Goal: Go to known website: Access a specific website the user already knows

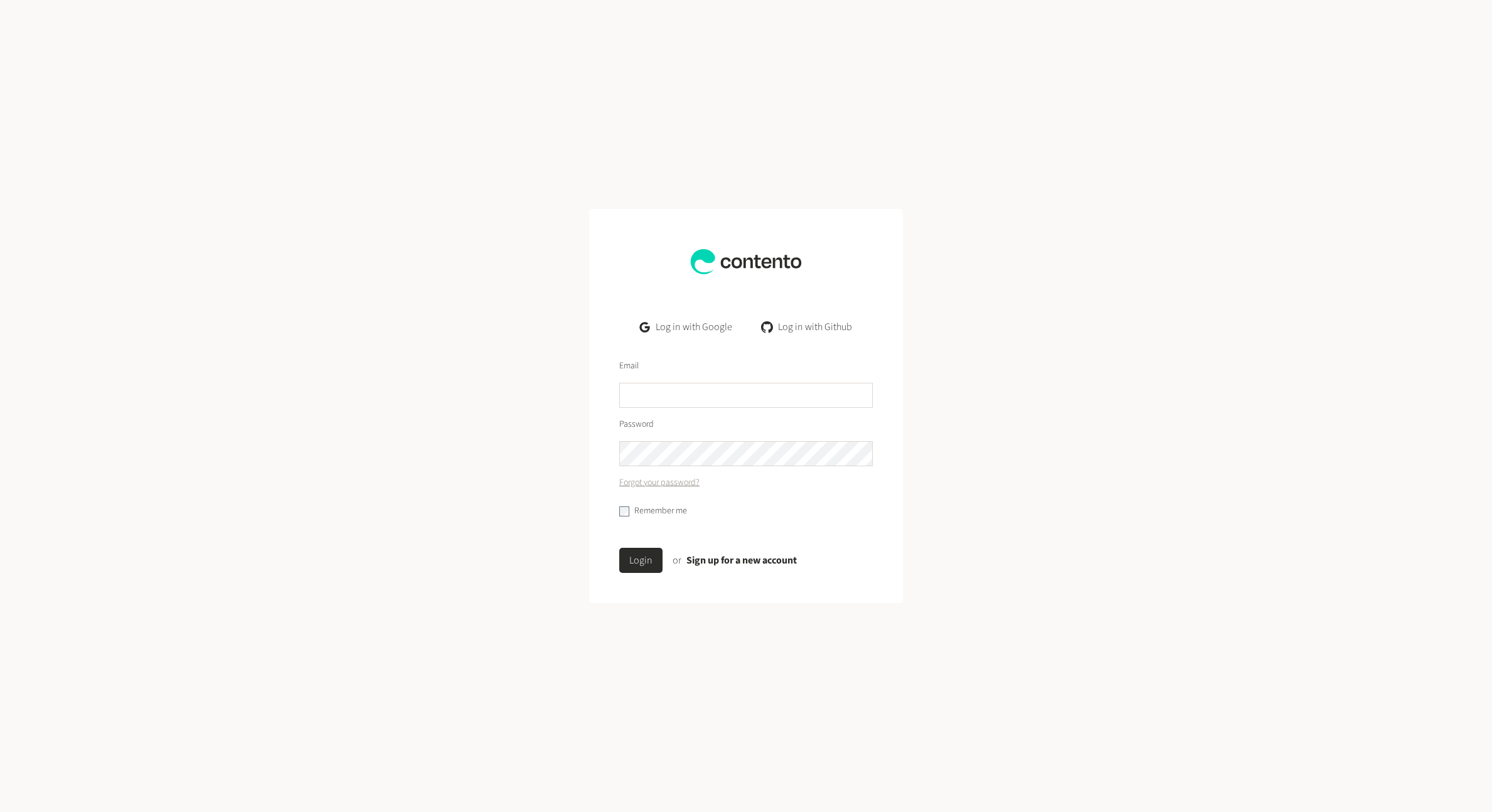
click at [686, 324] on link "Log in with Google" at bounding box center [686, 327] width 112 height 25
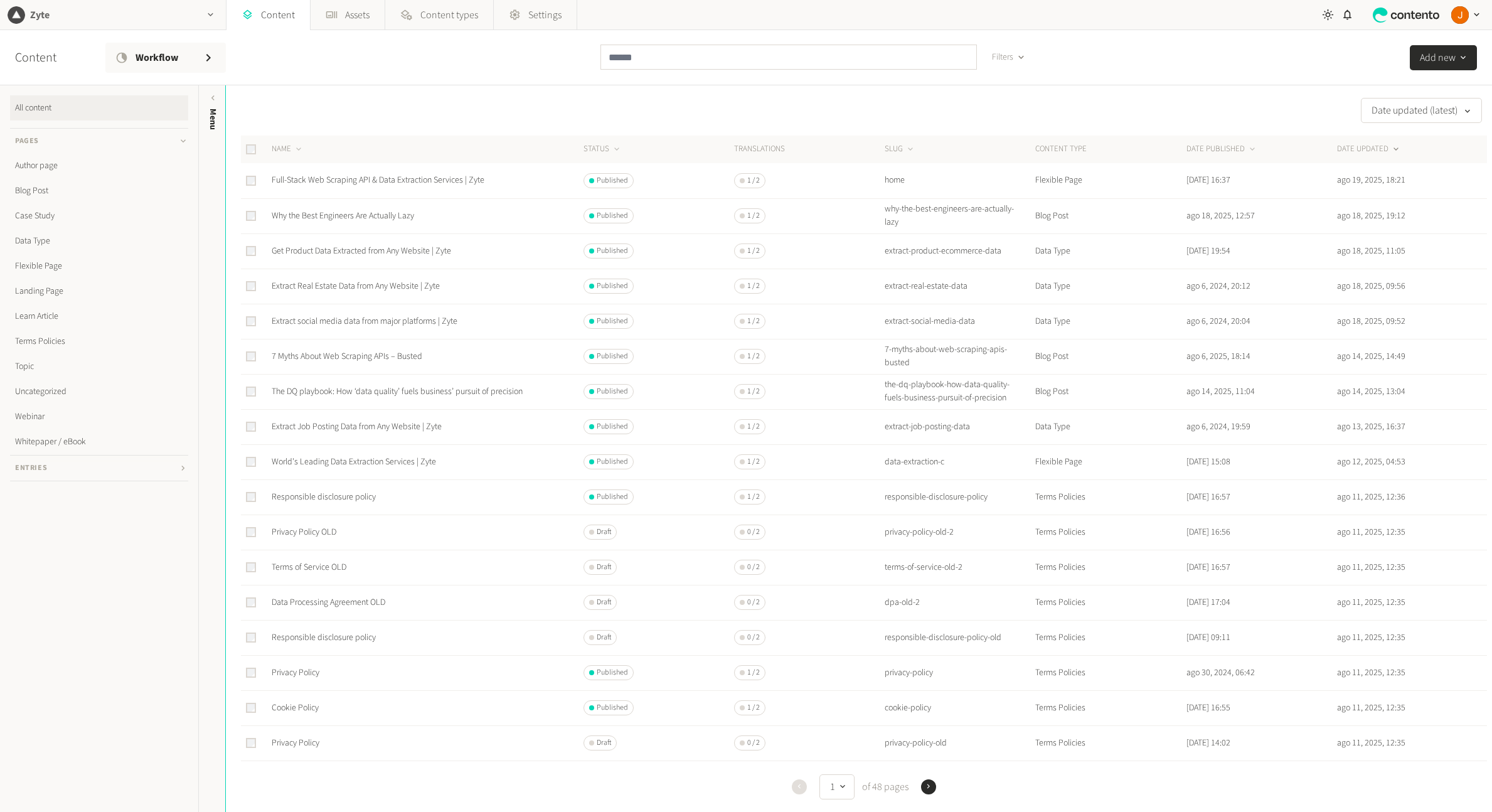
click at [132, 13] on div "Zyte" at bounding box center [112, 14] width 226 height 29
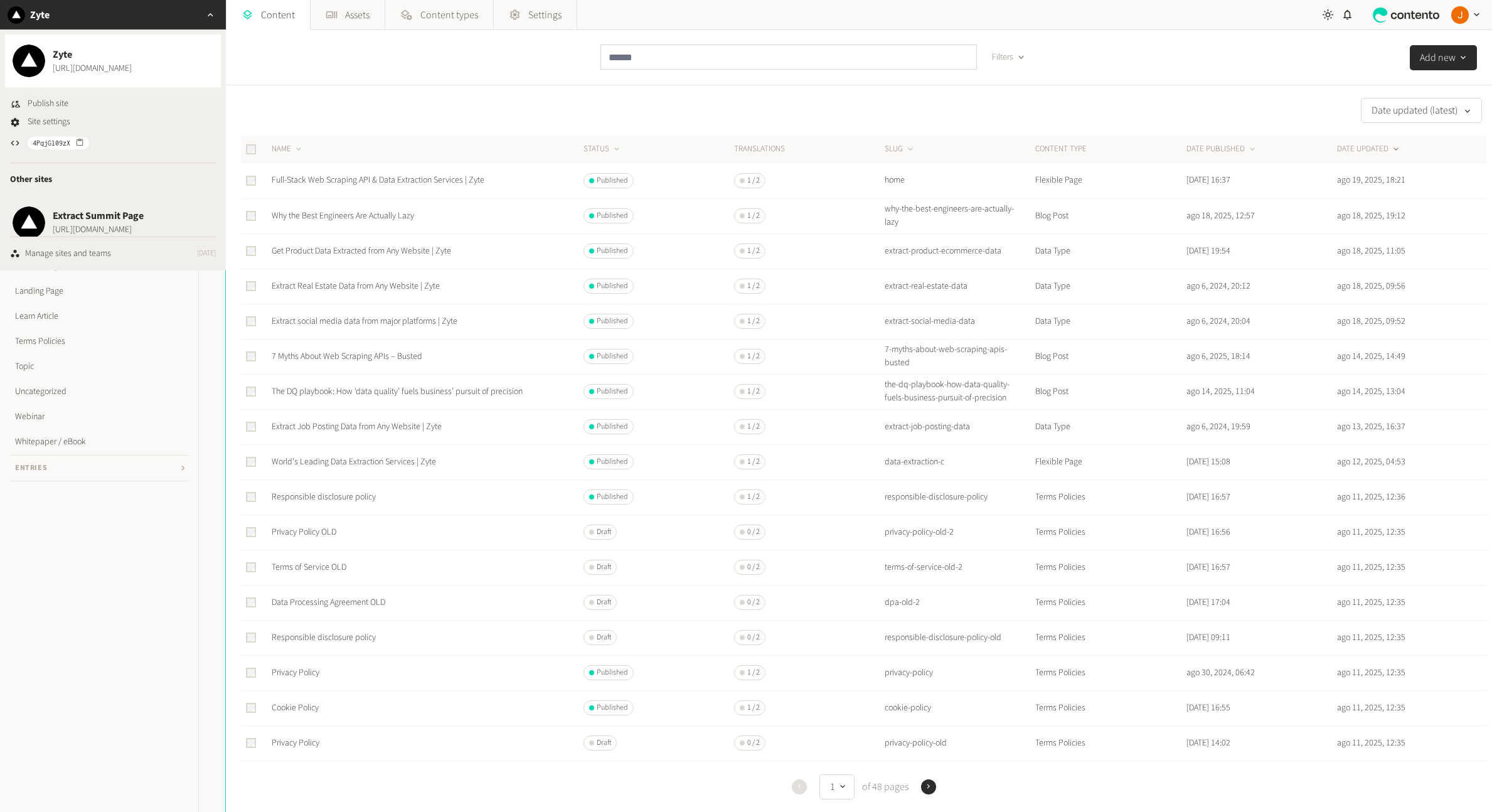
click at [116, 223] on span "[URL][DOMAIN_NAME]" at bounding box center [98, 230] width 91 height 13
